Goal: Task Accomplishment & Management: Manage account settings

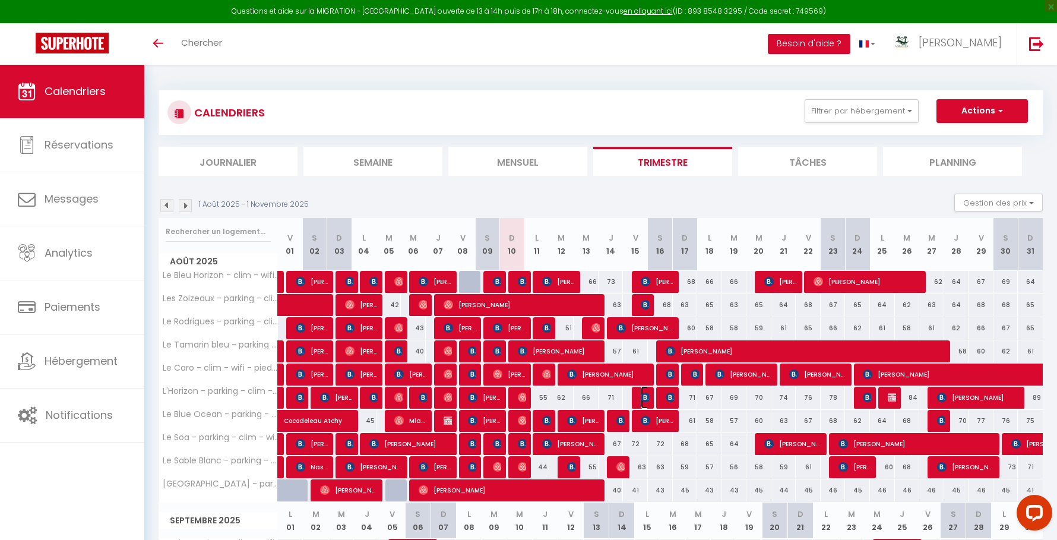
click at [643, 395] on img at bounding box center [646, 398] width 10 height 10
select select "OK"
select select "0"
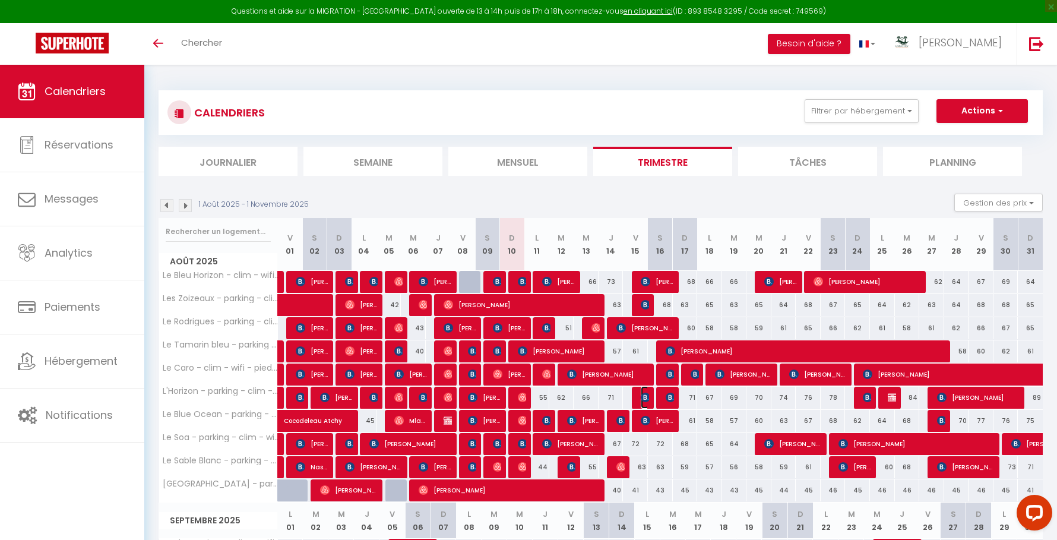
select select "1"
select select
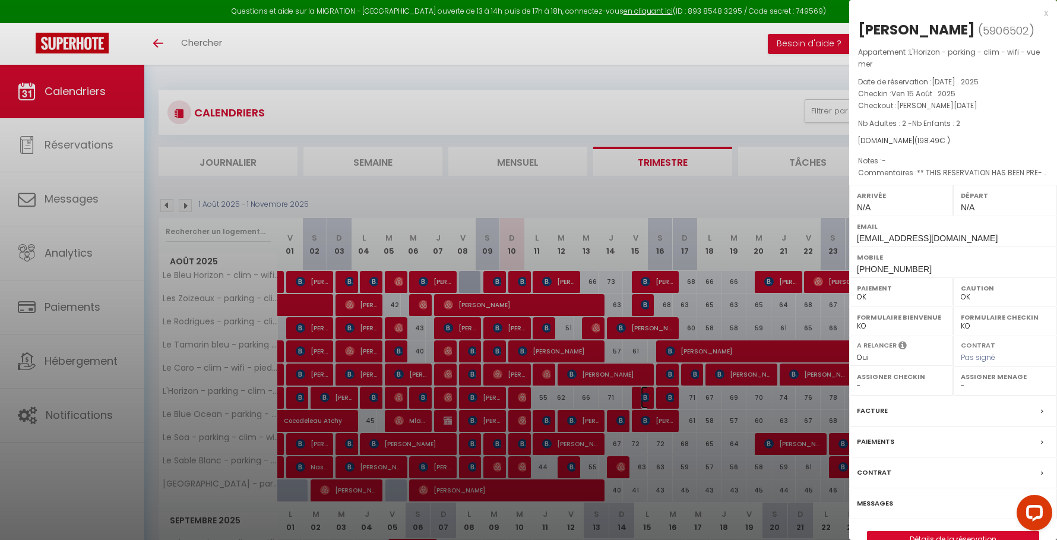
select select "14291"
select select "45280"
click at [643, 399] on div at bounding box center [528, 270] width 1057 height 540
